Goal: Find specific page/section: Find specific page/section

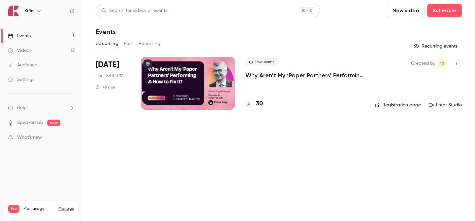
click at [56, 47] on link "Videos 12" at bounding box center [41, 50] width 82 height 15
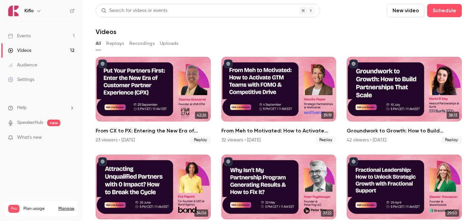
click at [60, 35] on link "Events 1" at bounding box center [41, 36] width 82 height 15
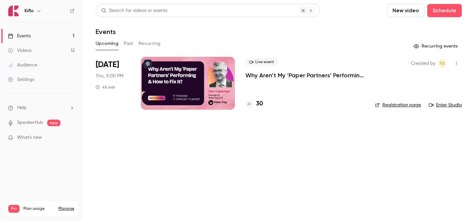
click at [257, 104] on h4 "30" at bounding box center [259, 103] width 7 height 9
